Goal: Complete application form

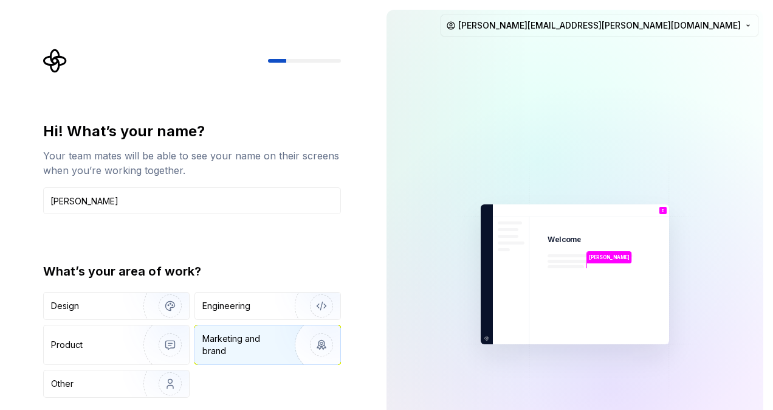
click at [247, 333] on div "Marketing and brand" at bounding box center [243, 345] width 82 height 24
click at [312, 344] on img "button" at bounding box center [314, 344] width 78 height 81
click at [278, 344] on img "button" at bounding box center [314, 344] width 78 height 81
click at [261, 311] on div "Engineering" at bounding box center [267, 305] width 145 height 27
click at [265, 331] on div "Marketing and brand" at bounding box center [267, 344] width 145 height 39
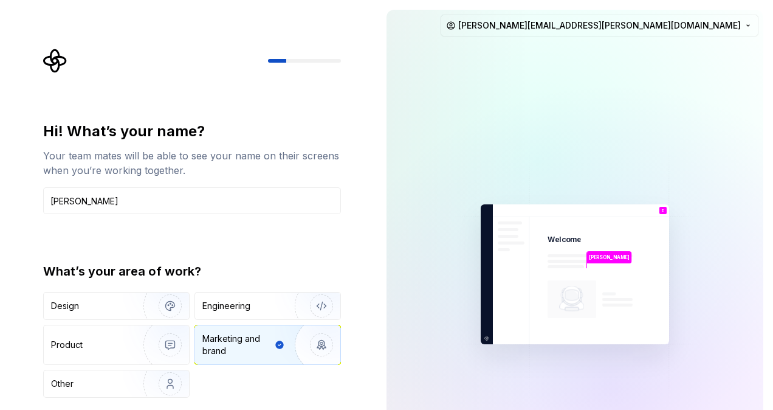
click at [533, 265] on img at bounding box center [575, 274] width 274 height 319
click at [321, 67] on div at bounding box center [192, 61] width 298 height 24
click at [533, 232] on img at bounding box center [575, 274] width 274 height 319
click at [587, 271] on img at bounding box center [575, 274] width 274 height 319
click at [676, 197] on img at bounding box center [575, 274] width 274 height 319
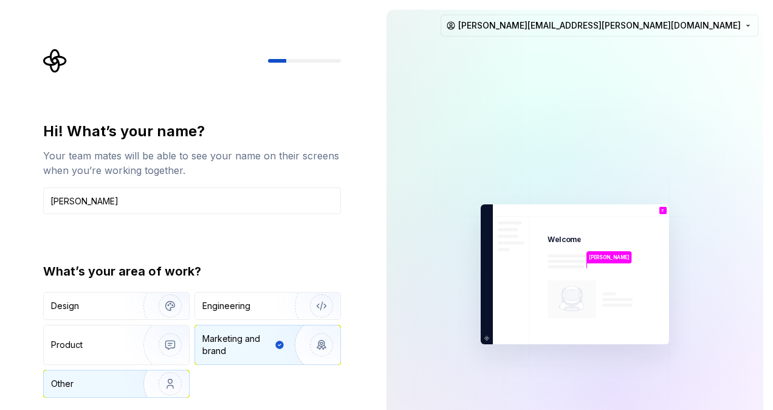
click at [155, 384] on img "button" at bounding box center [162, 383] width 78 height 81
click at [244, 343] on div "Marketing and brand" at bounding box center [243, 345] width 82 height 24
click at [246, 343] on div "Marketing and brand" at bounding box center [237, 345] width 70 height 24
click at [238, 347] on div "Marketing and brand" at bounding box center [237, 345] width 70 height 24
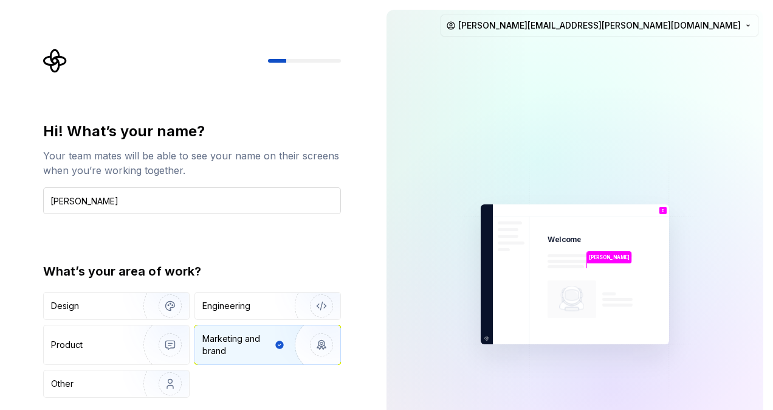
click at [137, 199] on input "Ellie Egan" at bounding box center [192, 200] width 298 height 27
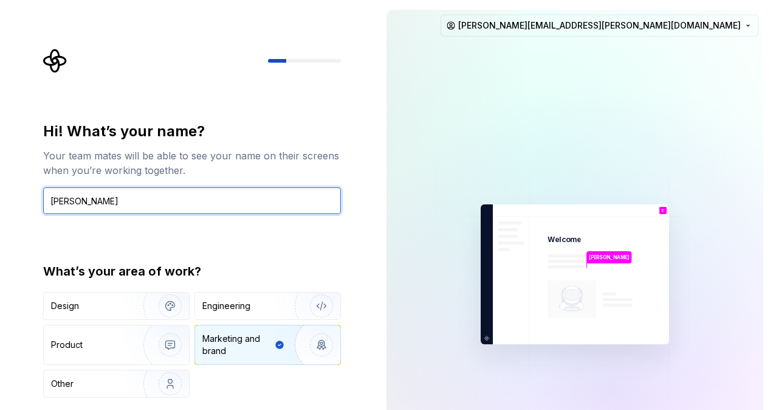
drag, startPoint x: 133, startPoint y: 204, endPoint x: 1, endPoint y: 221, distance: 132.9
click at [2, 220] on div "Hi! What’s your name? Your team mates will be able to see your name on their sc…" at bounding box center [188, 274] width 377 height 548
type input "Ellie E."
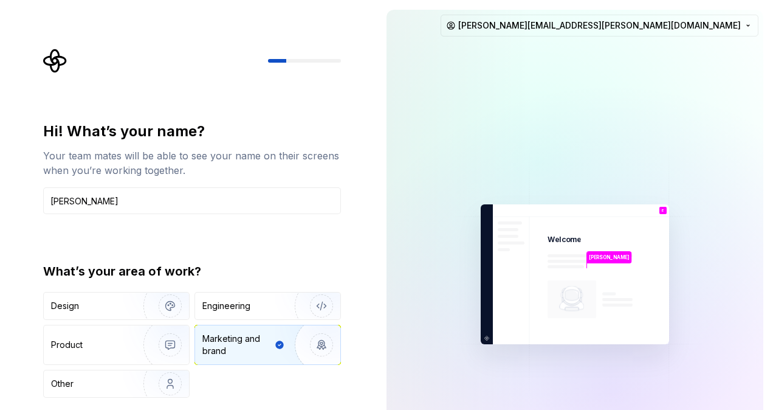
drag, startPoint x: 650, startPoint y: 92, endPoint x: 636, endPoint y: 127, distance: 37.7
click at [649, 92] on div at bounding box center [539, 162] width 608 height 608
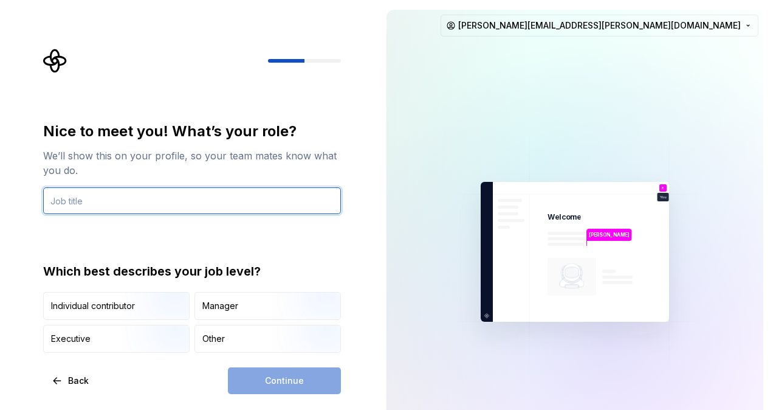
click at [199, 198] on input "text" at bounding box center [192, 200] width 298 height 27
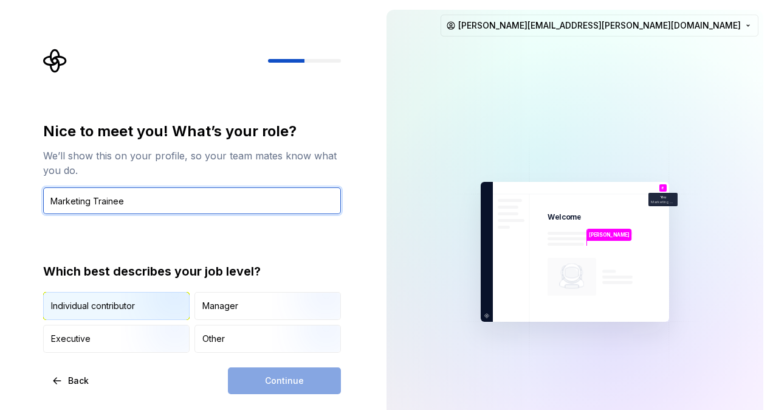
type input "Marketing Trainee"
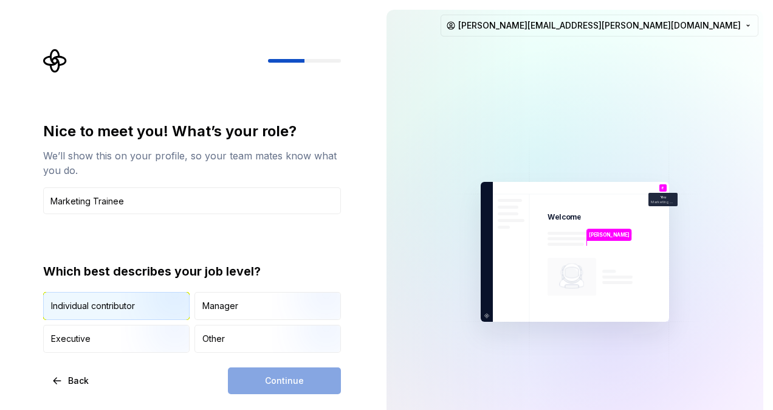
click at [153, 313] on img "button" at bounding box center [160, 320] width 78 height 81
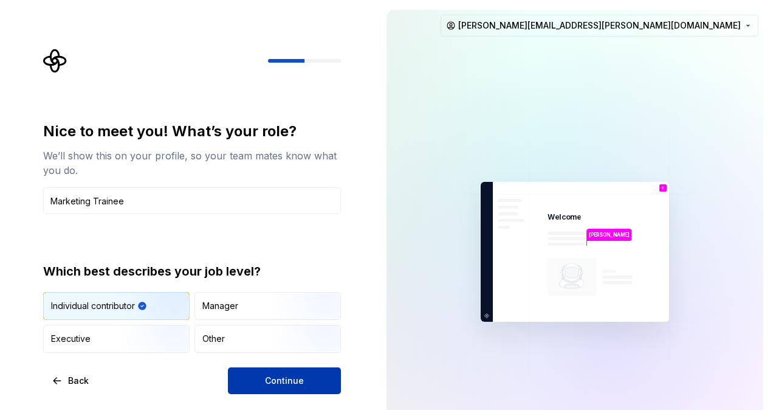
click at [280, 373] on button "Continue" at bounding box center [284, 380] width 113 height 27
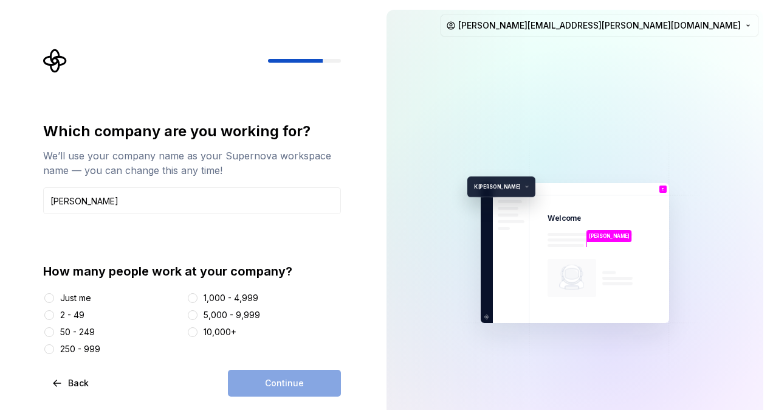
type input "Kraft Heinz"
click at [208, 309] on div "5,000 - 9,999" at bounding box center [232, 315] width 57 height 12
click at [198, 310] on button "5,000 - 9,999" at bounding box center [193, 315] width 10 height 10
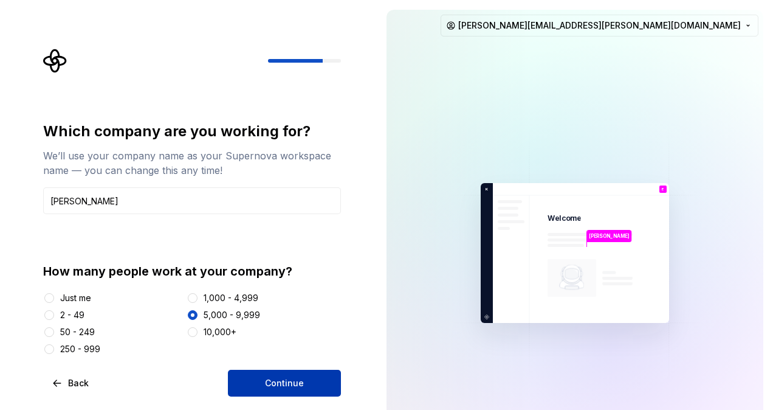
click at [251, 374] on button "Continue" at bounding box center [284, 383] width 113 height 27
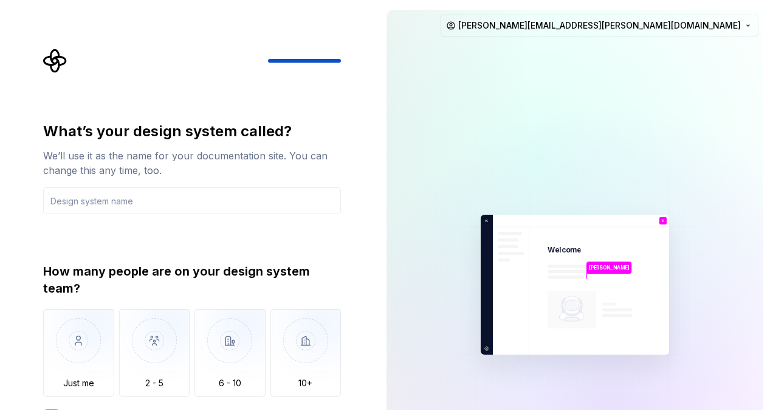
click at [357, 343] on div "What’s your design system called? We’ll use it as the name for your documentati…" at bounding box center [188, 284] width 377 height 569
click at [306, 346] on img "button" at bounding box center [306, 349] width 71 height 81
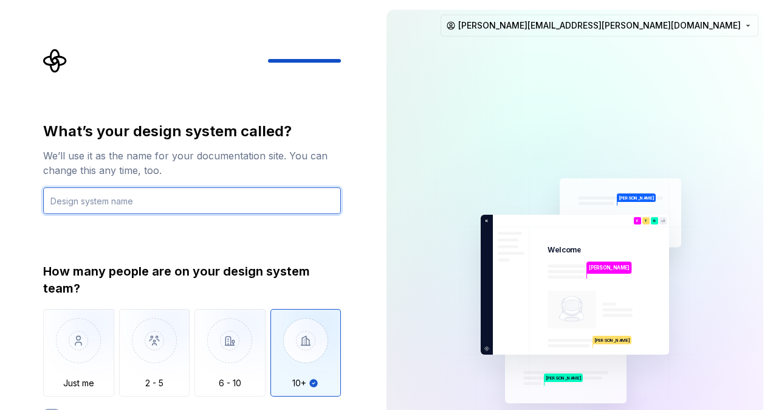
click at [212, 204] on input "text" at bounding box center [192, 200] width 298 height 27
drag, startPoint x: 195, startPoint y: 202, endPoint x: 193, endPoint y: 212, distance: 9.9
click at [193, 209] on input "Workspace" at bounding box center [192, 200] width 298 height 27
type input "Workspace"
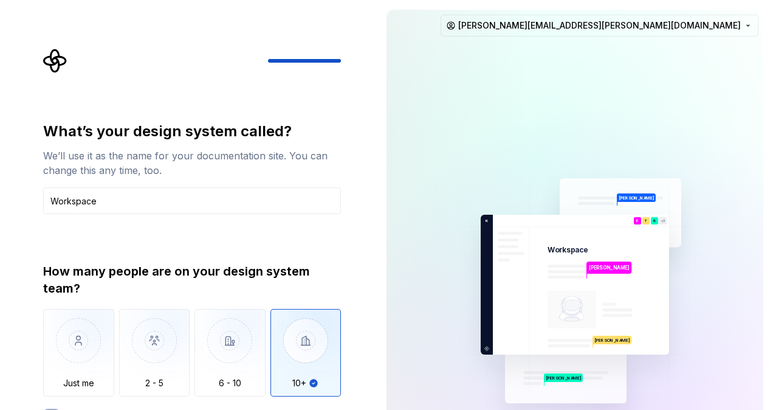
click at [199, 240] on div "What’s your design system called? We’ll use it as the name for your documentati…" at bounding box center [192, 270] width 298 height 297
click at [325, 212] on input "Workspace" at bounding box center [192, 200] width 298 height 27
click at [309, 360] on img "button" at bounding box center [306, 349] width 71 height 81
type button "More than 10"
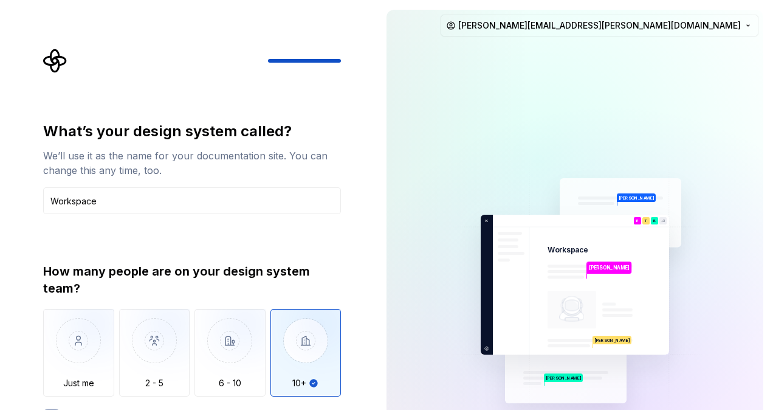
click at [374, 331] on div "What’s your design system called? We’ll use it as the name for your documentati…" at bounding box center [188, 284] width 377 height 569
click at [649, 287] on img at bounding box center [575, 284] width 274 height 319
click at [742, 30] on html "What’s your design system called? We’ll use it as the name for your documentati…" at bounding box center [386, 205] width 773 height 410
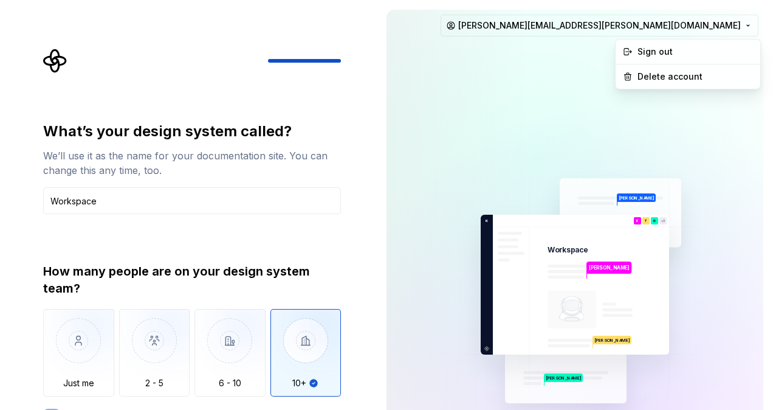
click at [742, 29] on html "What’s your design system called? We’ll use it as the name for your documentati…" at bounding box center [386, 205] width 773 height 410
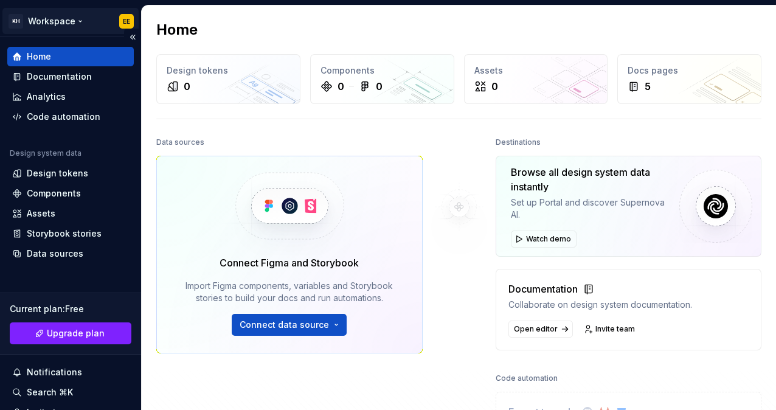
click at [123, 19] on html "KH Workspace EE Home Documentation Analytics Code automation Design system data…" at bounding box center [388, 205] width 776 height 410
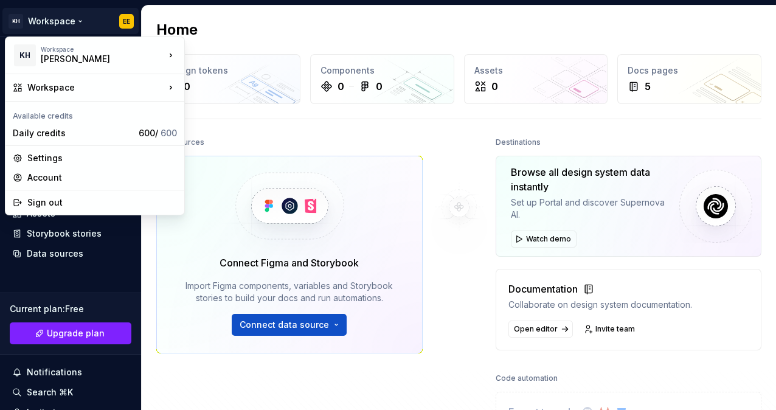
click at [477, 274] on html "KH Workspace EE Home Documentation Analytics Code automation Design system data…" at bounding box center [388, 205] width 776 height 410
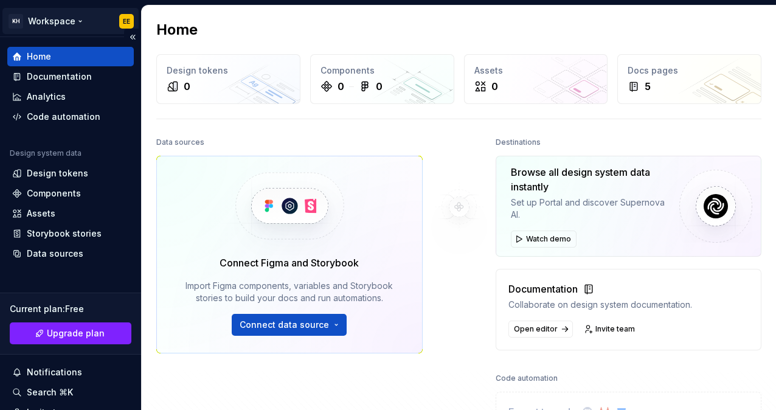
click at [19, 17] on html "KH Workspace EE Home Documentation Analytics Code automation Design system data…" at bounding box center [388, 205] width 776 height 410
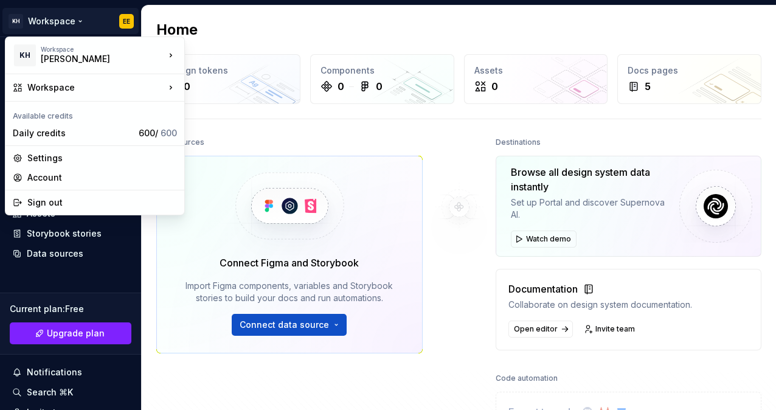
click at [173, 278] on html "KH Workspace EE Home Documentation Analytics Code automation Design system data…" at bounding box center [388, 205] width 776 height 410
